Goal: Navigation & Orientation: Find specific page/section

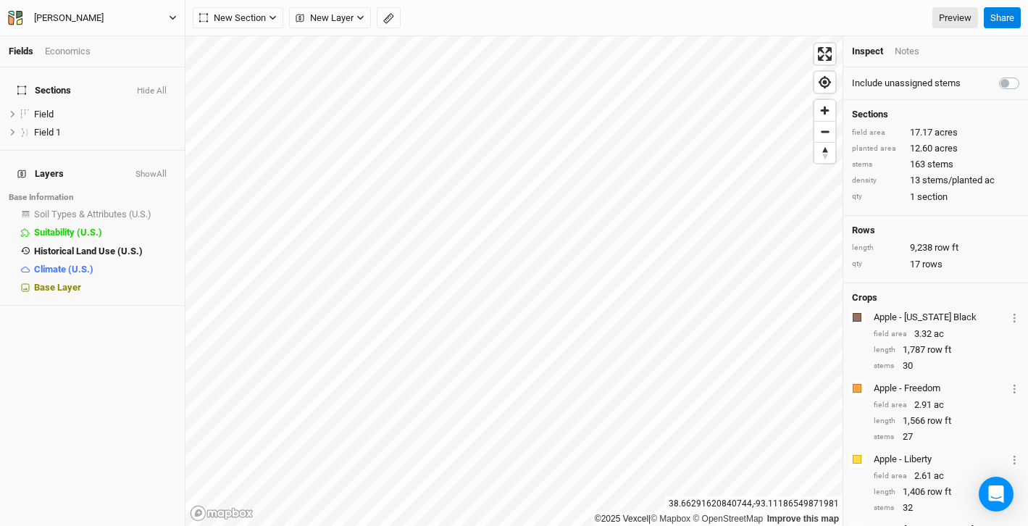
click at [170, 14] on icon "button" at bounding box center [173, 18] width 8 height 8
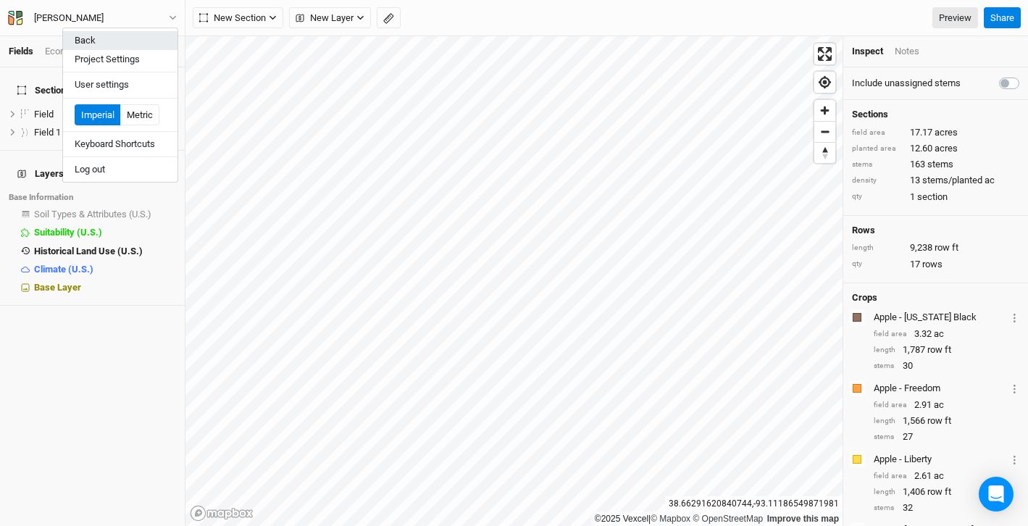
click at [119, 38] on button "Back" at bounding box center [120, 40] width 115 height 19
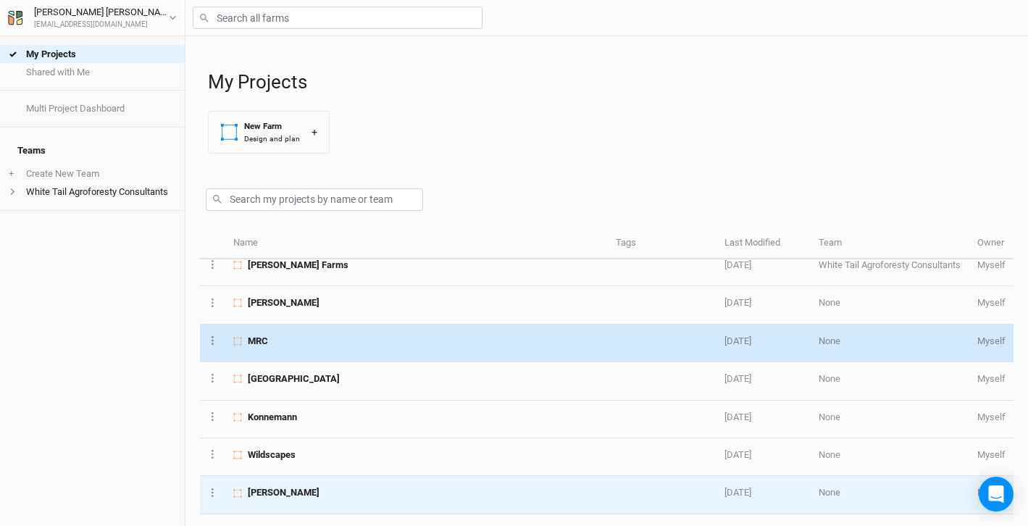
scroll to position [124, 0]
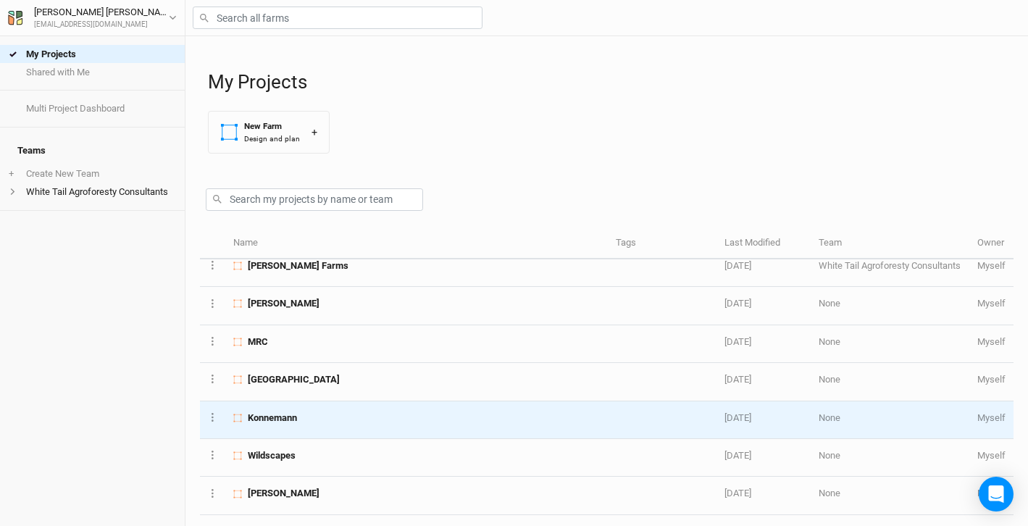
click at [280, 424] on span "Konnemann" at bounding box center [272, 418] width 49 height 13
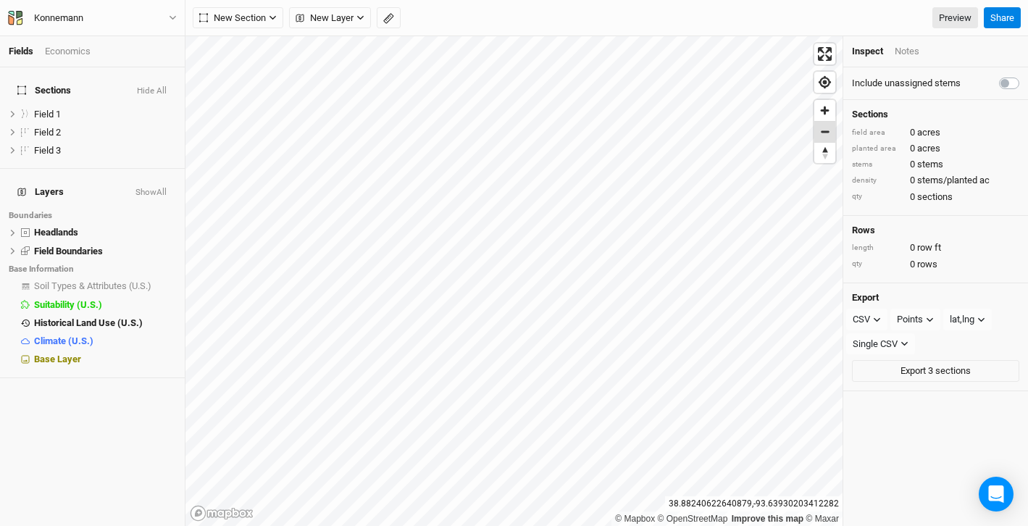
click at [825, 131] on span "Zoom out" at bounding box center [825, 132] width 21 height 20
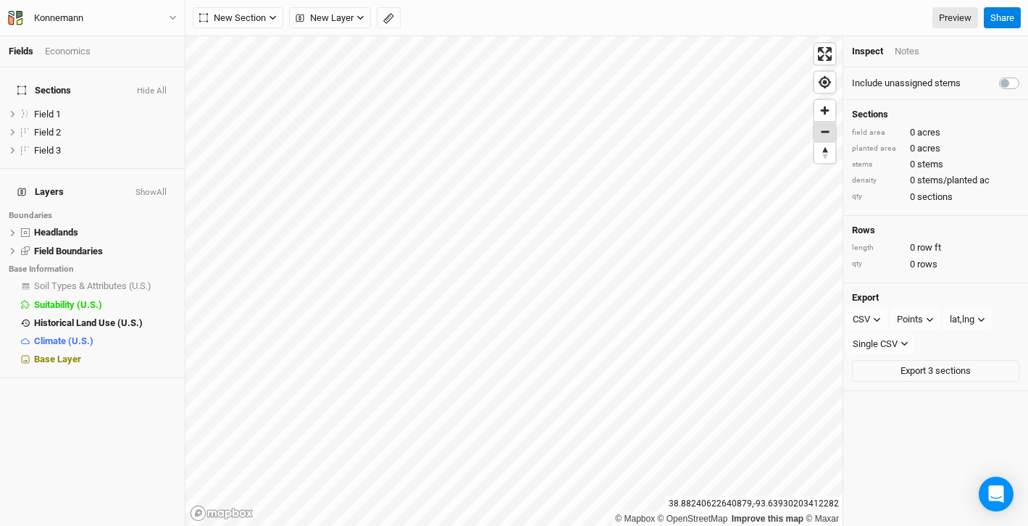
click at [825, 131] on span "Zoom out" at bounding box center [825, 132] width 21 height 20
click at [172, 20] on icon "button" at bounding box center [173, 18] width 8 height 8
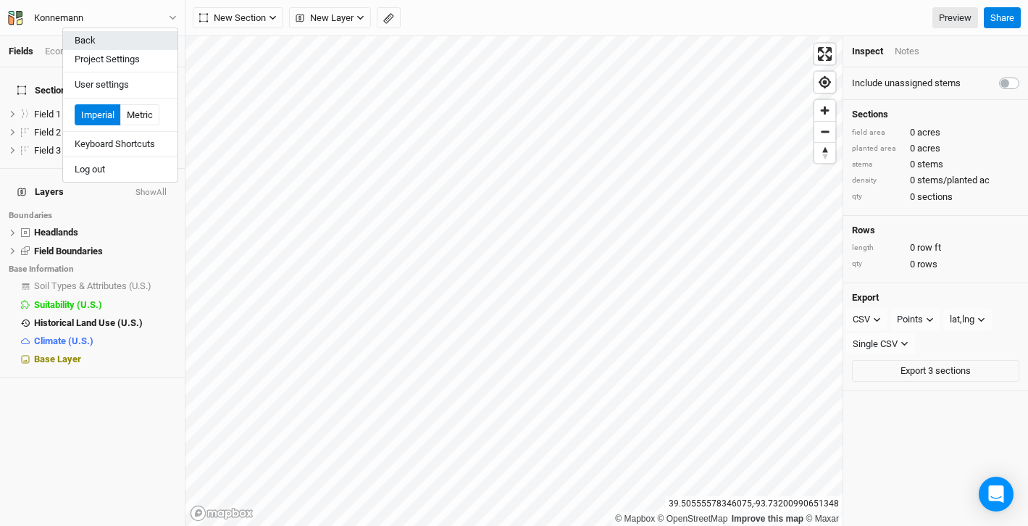
click at [104, 47] on button "Back" at bounding box center [120, 40] width 115 height 19
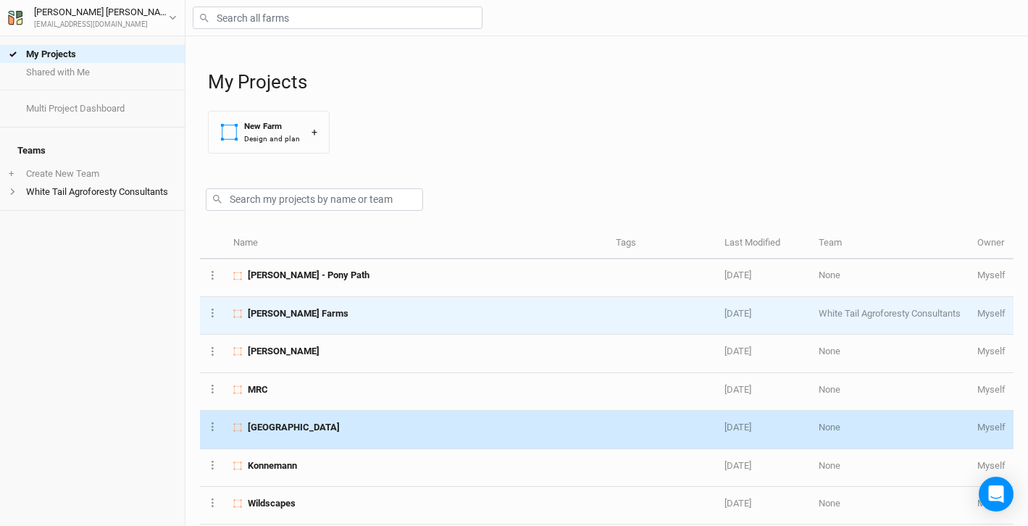
scroll to position [75, 0]
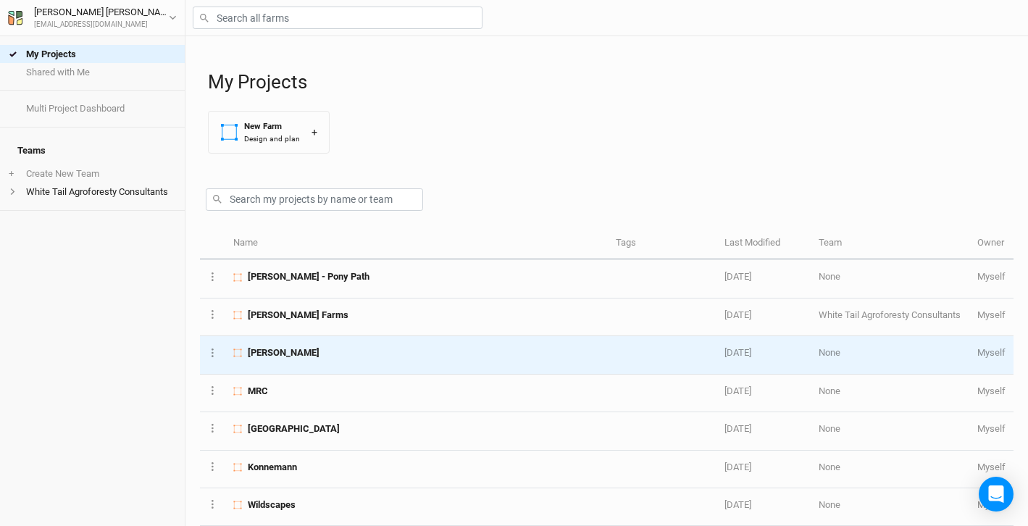
click at [312, 352] on div "[PERSON_NAME]" at bounding box center [416, 352] width 367 height 13
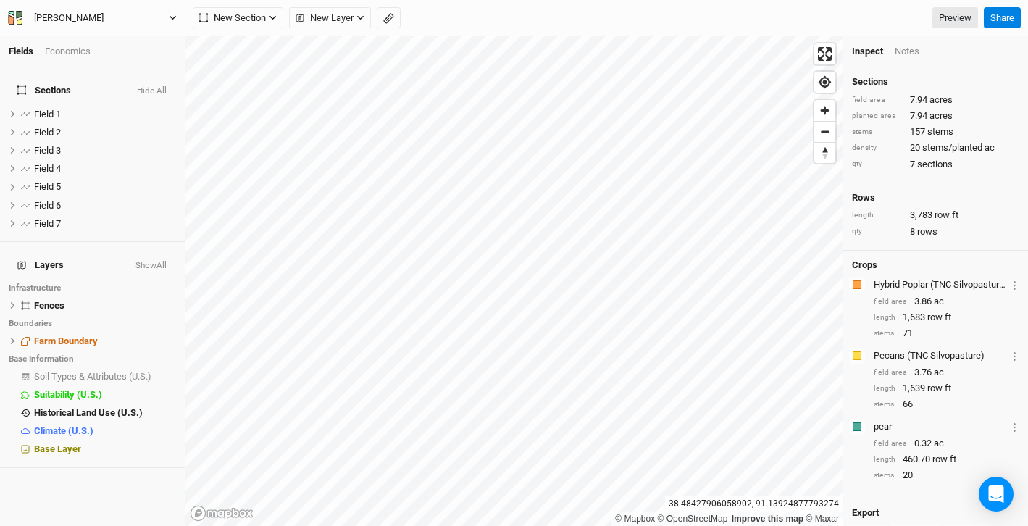
click at [168, 17] on button "[PERSON_NAME]" at bounding box center [92, 18] width 170 height 16
click at [131, 47] on button "Back" at bounding box center [120, 40] width 115 height 19
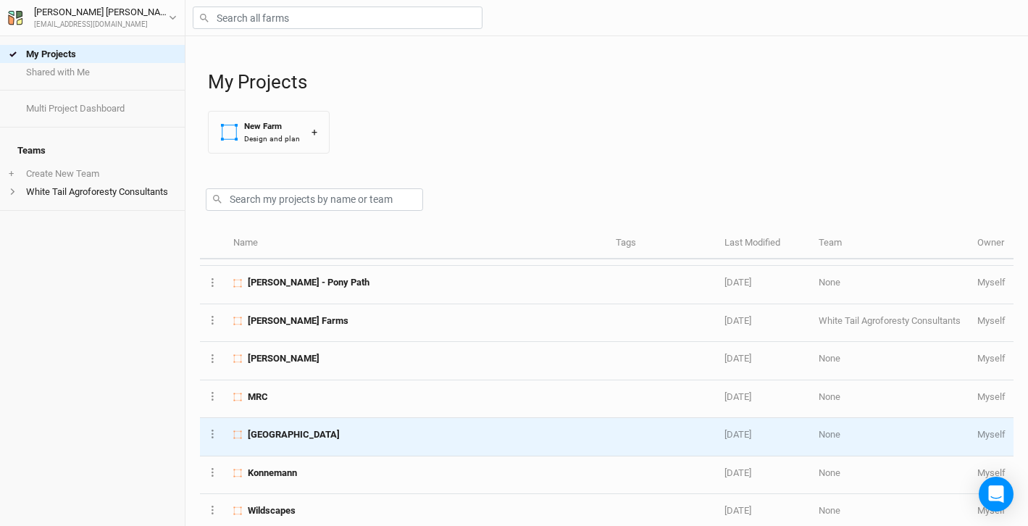
scroll to position [65, 0]
